Goal: Task Accomplishment & Management: Complete application form

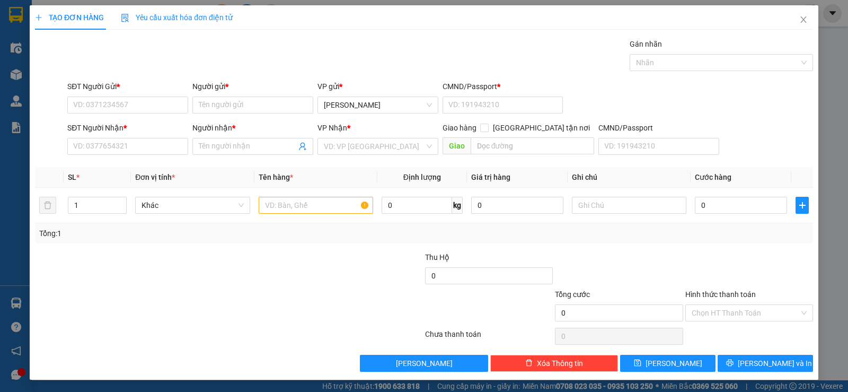
click at [92, 135] on div "SĐT Người Nhận *" at bounding box center [127, 130] width 121 height 16
click at [94, 145] on input "SĐT Người Nhận *" at bounding box center [127, 146] width 121 height 17
click at [140, 149] on input "SĐT Người Nhận *" at bounding box center [127, 146] width 121 height 17
type input "0933743889"
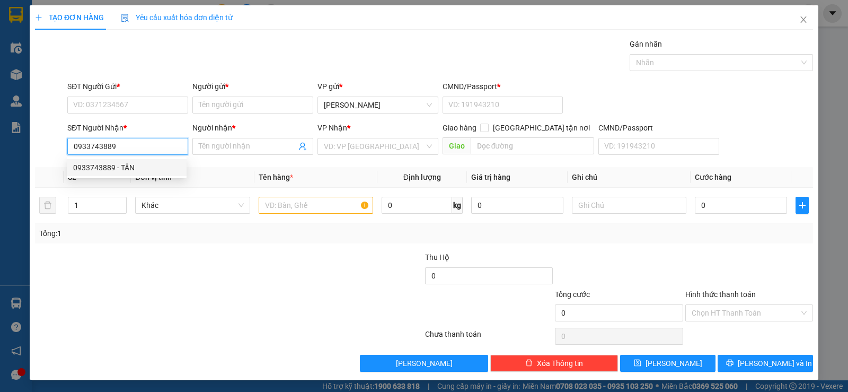
click at [139, 166] on div "0933743889 - TÂN" at bounding box center [126, 168] width 107 height 12
type input "TÂN"
type input "0933743889"
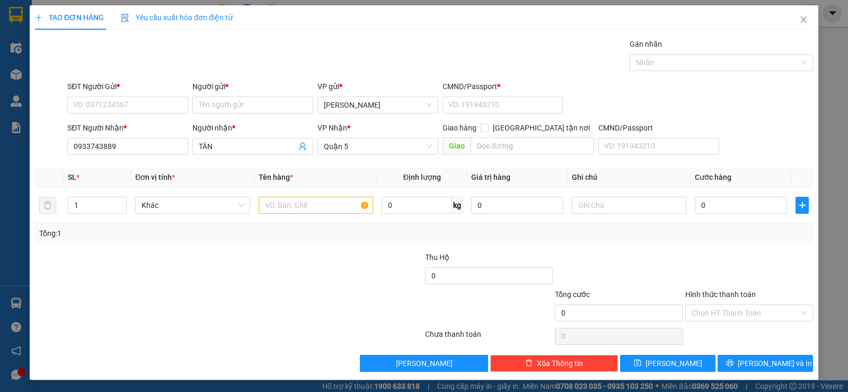
click at [140, 95] on div "SĐT Người Gửi *" at bounding box center [127, 89] width 121 height 16
click at [140, 103] on input "SĐT Người Gửi *" at bounding box center [127, 104] width 121 height 17
click at [138, 107] on input "SĐT Người Gửi *" at bounding box center [127, 104] width 121 height 17
click at [115, 102] on input "SĐT Người Gửi *" at bounding box center [127, 104] width 121 height 17
click at [117, 100] on input "SĐT Người Gửi *" at bounding box center [127, 104] width 121 height 17
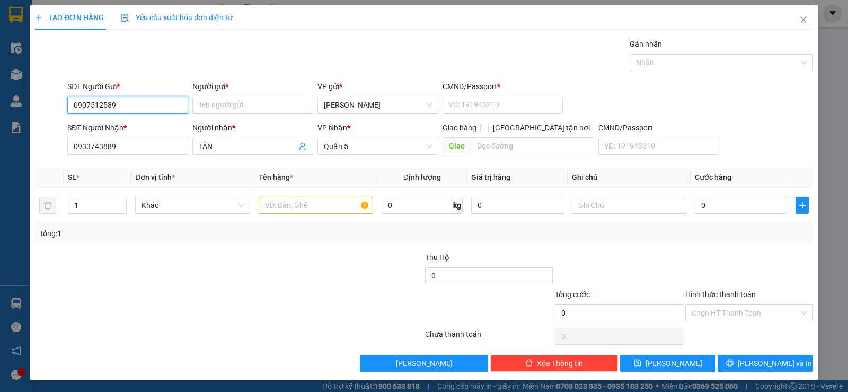
type input "0907512589"
click at [239, 121] on form "SĐT Người Gửi * 0907512589 0907512589 Người gửi * Tên người gửi VP gửi * [PERSO…" at bounding box center [424, 120] width 778 height 78
click at [249, 108] on input "Người gửi *" at bounding box center [252, 104] width 121 height 17
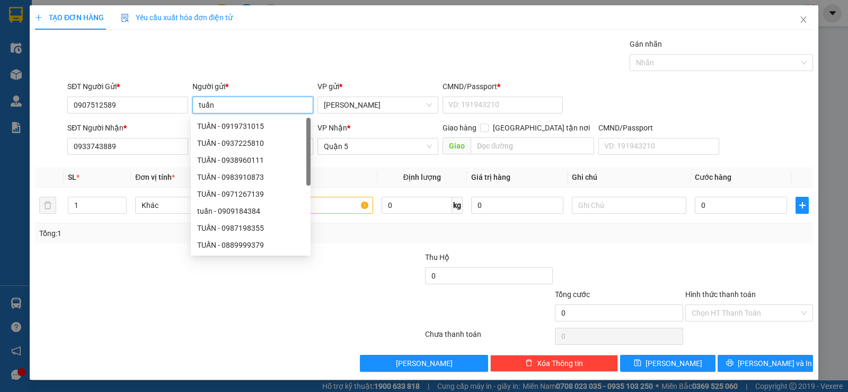
type input "tuấn"
click at [276, 51] on div "Gán nhãn Nhãn" at bounding box center [440, 56] width 750 height 37
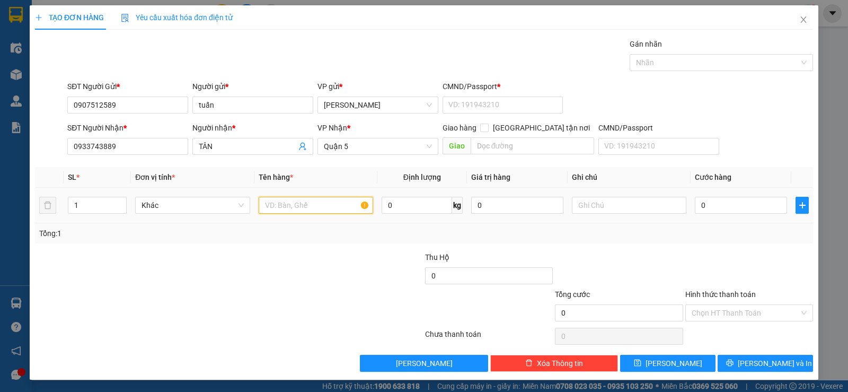
click at [308, 207] on input "text" at bounding box center [316, 205] width 114 height 17
type input "1tg"
click at [703, 213] on input "0" at bounding box center [741, 205] width 92 height 17
type input "3"
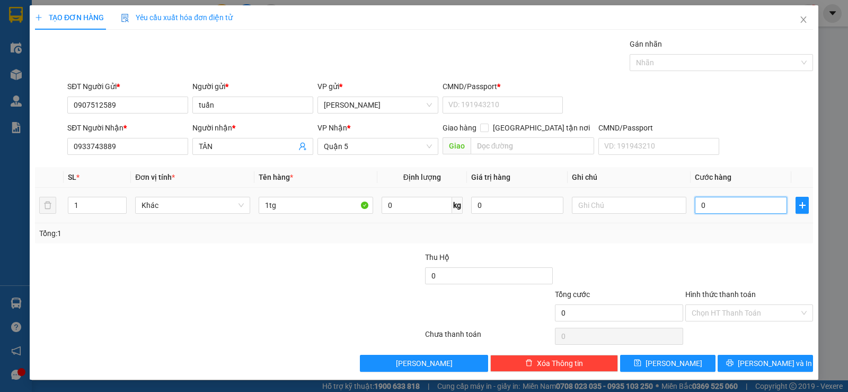
type input "3"
type input "30"
type input "30.000"
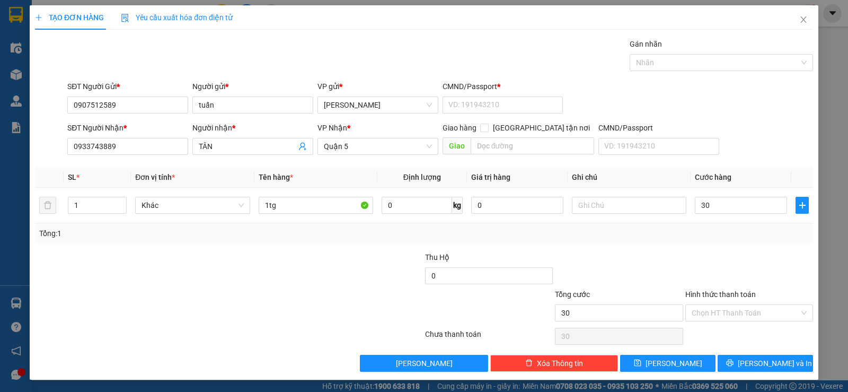
type input "30.000"
click at [718, 240] on div "Tổng: 1" at bounding box center [424, 233] width 778 height 20
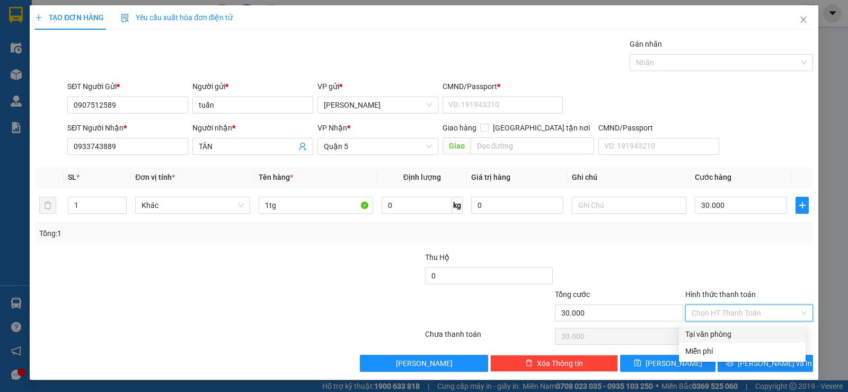
click at [727, 314] on input "Hình thức thanh toán" at bounding box center [746, 313] width 108 height 16
click at [723, 331] on div "Tại văn phòng" at bounding box center [742, 334] width 114 height 12
type input "0"
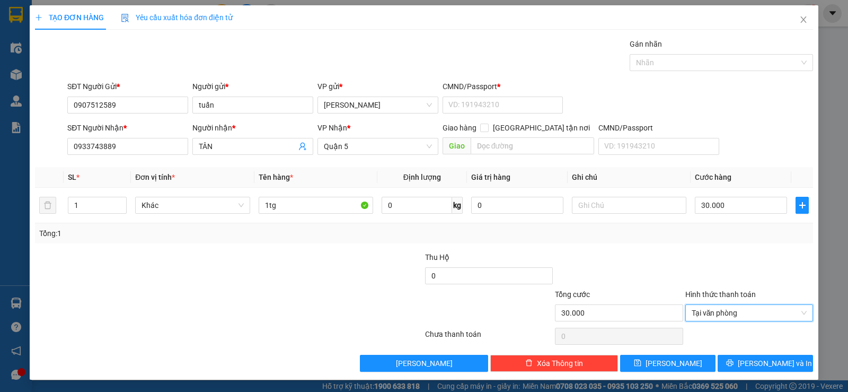
click at [615, 238] on div "Tổng: 1" at bounding box center [424, 233] width 770 height 12
drag, startPoint x: 735, startPoint y: 357, endPoint x: 744, endPoint y: 363, distance: 10.7
click at [735, 356] on button "[PERSON_NAME] và In" at bounding box center [765, 363] width 95 height 17
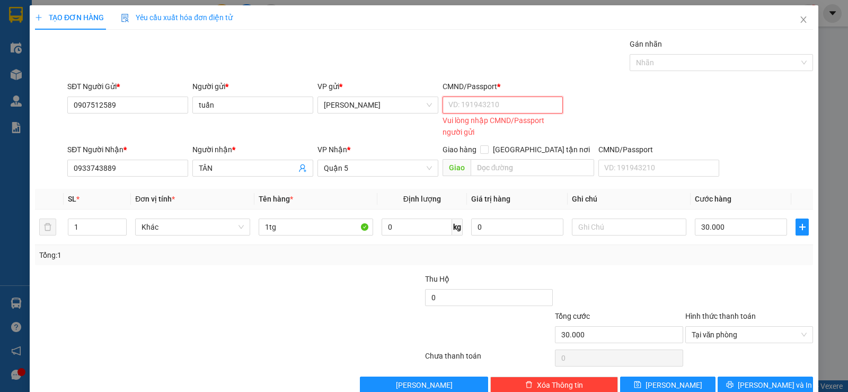
click at [476, 99] on input "CMND/Passport *" at bounding box center [503, 104] width 121 height 17
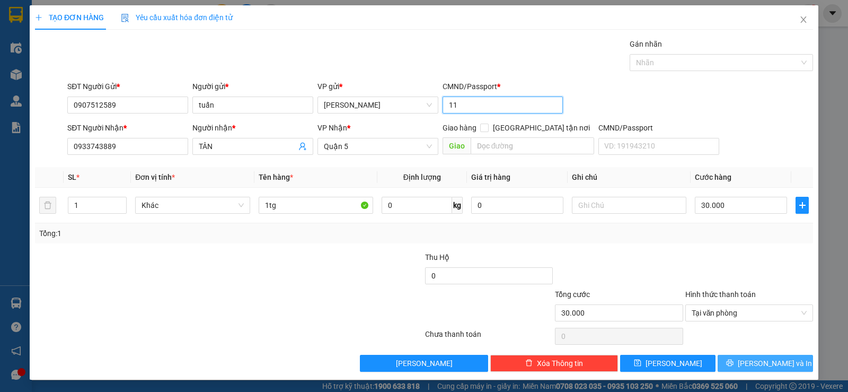
type input "11"
click at [760, 357] on span "[PERSON_NAME] và In" at bounding box center [775, 363] width 74 height 12
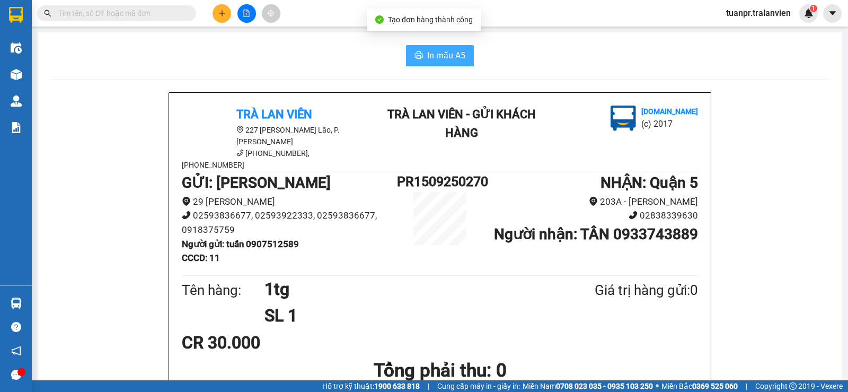
click at [432, 61] on span "In mẫu A5" at bounding box center [446, 55] width 38 height 13
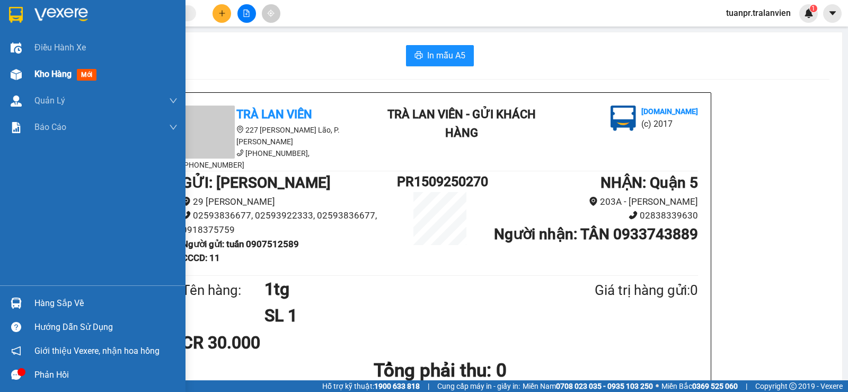
click at [47, 72] on span "Kho hàng" at bounding box center [52, 74] width 37 height 10
